Goal: Navigation & Orientation: Understand site structure

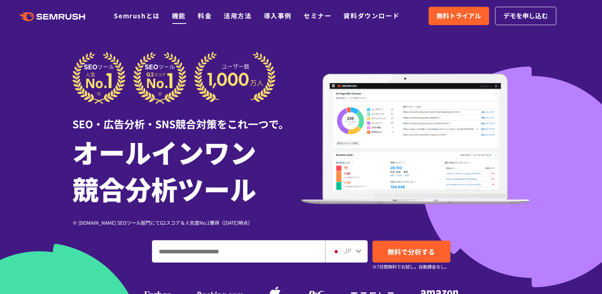
click at [183, 11] on link "機能" at bounding box center [179, 16] width 14 height 10
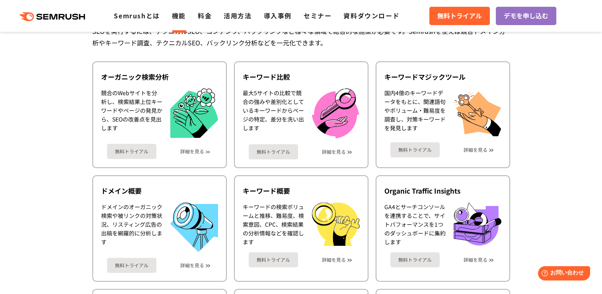
scroll to position [239, 0]
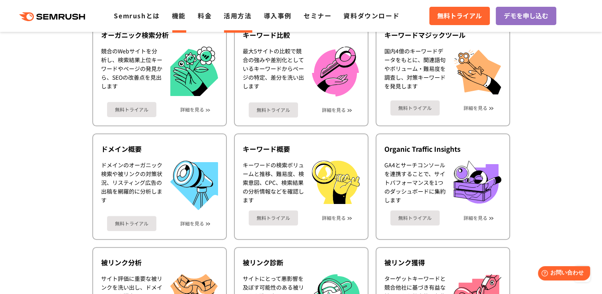
click at [236, 15] on link "活用方法" at bounding box center [238, 16] width 28 height 10
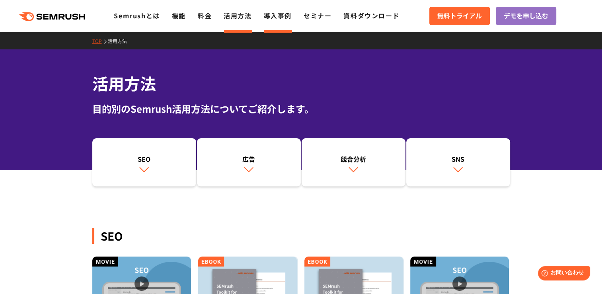
click at [278, 20] on link "導入事例" at bounding box center [278, 16] width 28 height 10
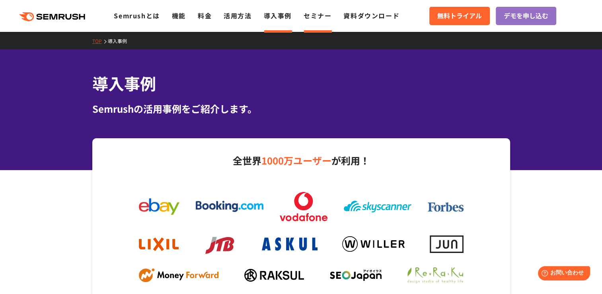
click at [319, 18] on link "セミナー" at bounding box center [318, 16] width 28 height 10
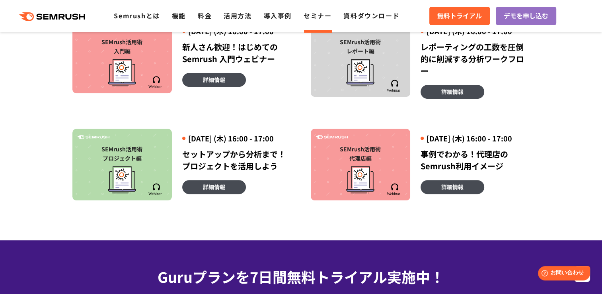
scroll to position [517, 0]
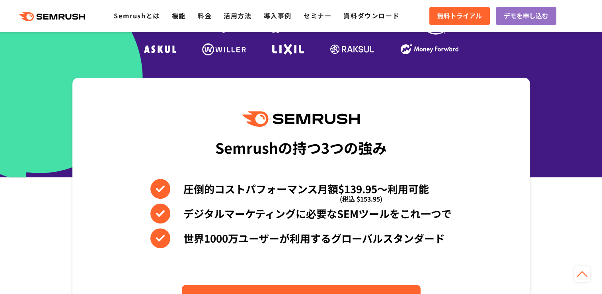
scroll to position [318, 0]
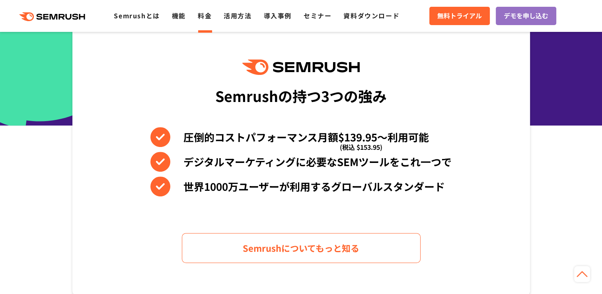
click at [208, 18] on link "料金" at bounding box center [205, 16] width 14 height 10
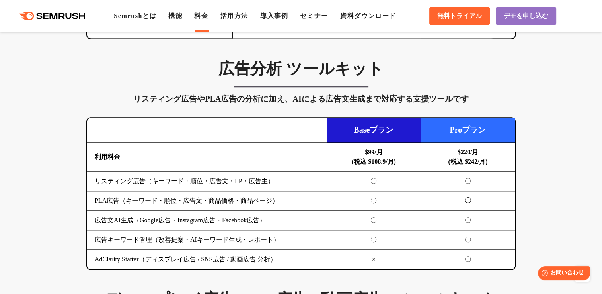
scroll to position [836, 0]
